Goal: Information Seeking & Learning: Check status

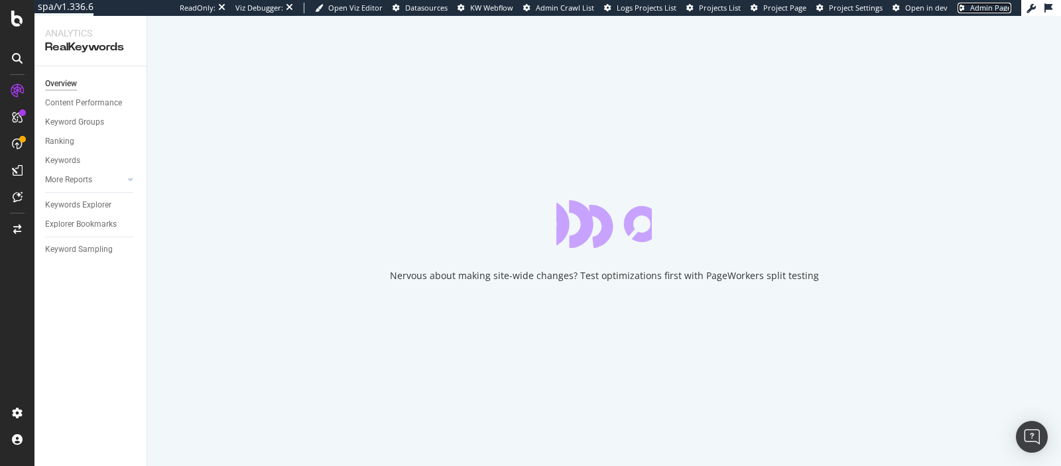
click at [989, 10] on span "Admin Page" at bounding box center [990, 8] width 41 height 10
click at [775, 3] on span "Project Page" at bounding box center [784, 8] width 43 height 10
